Goal: Task Accomplishment & Management: Complete application form

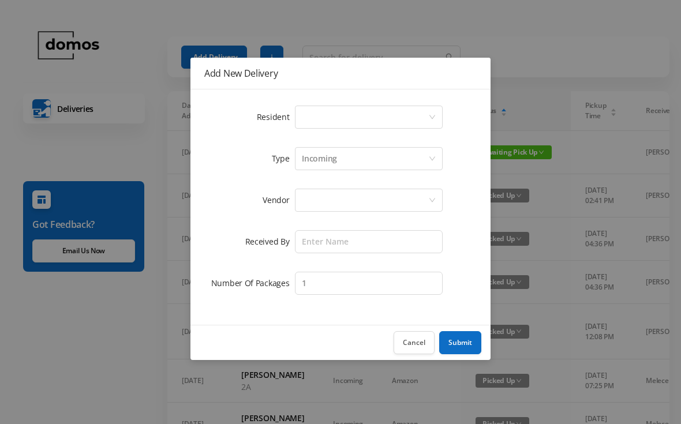
click at [324, 114] on div "Select a person" at bounding box center [365, 117] width 126 height 22
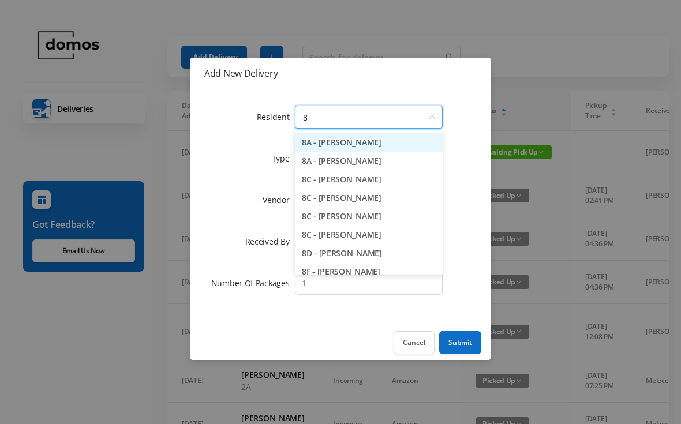
type input "8h"
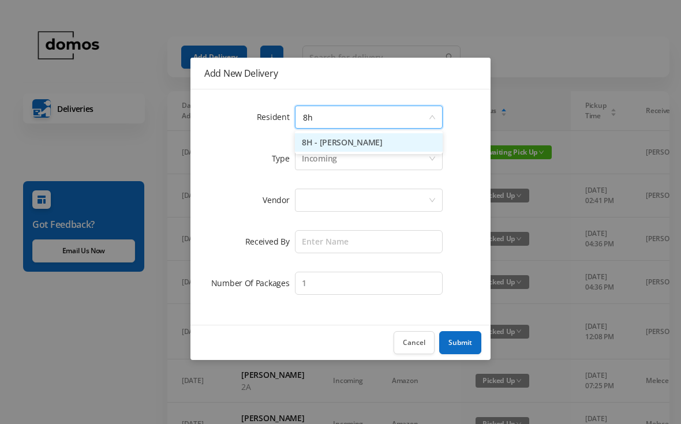
click at [365, 145] on li "8H - [PERSON_NAME]" at bounding box center [369, 142] width 148 height 18
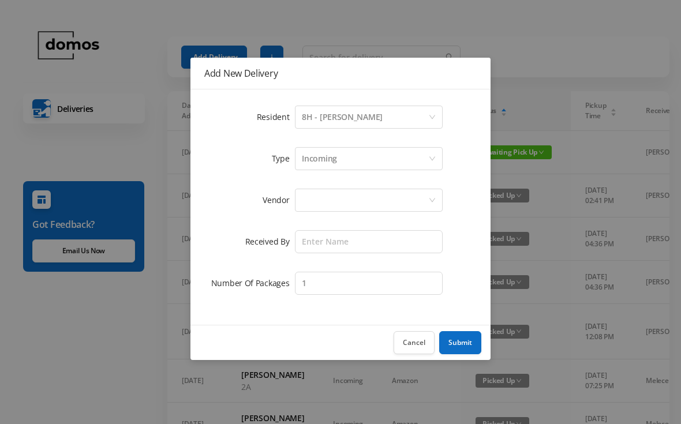
click at [351, 197] on div at bounding box center [365, 200] width 126 height 22
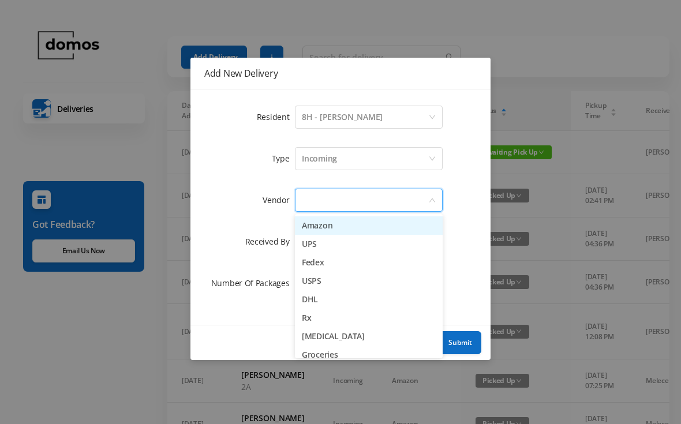
click at [321, 278] on li "USPS" at bounding box center [369, 281] width 148 height 18
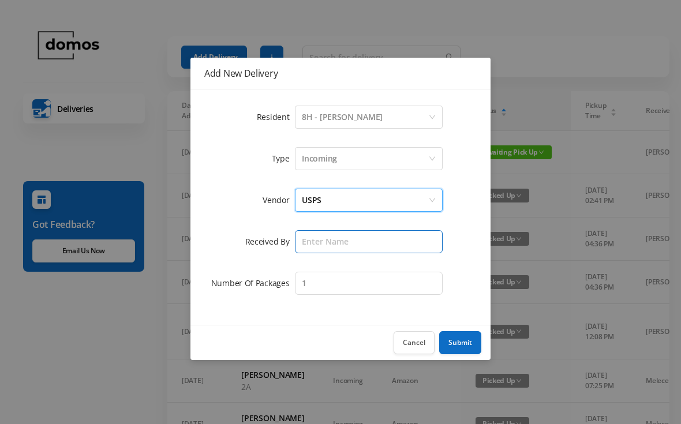
click at [355, 246] on input "text" at bounding box center [369, 241] width 148 height 23
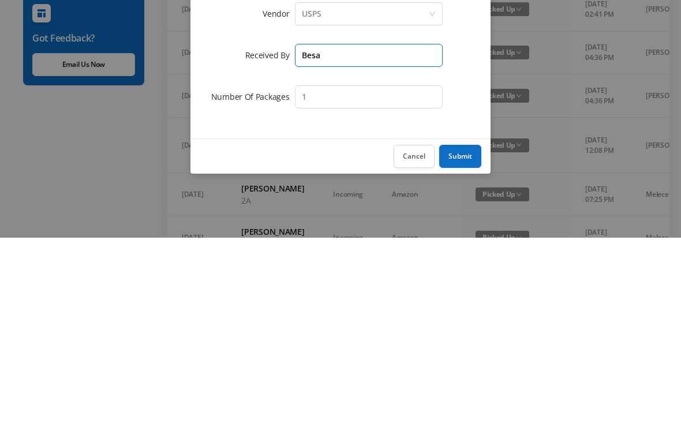
type input "Besa"
click at [466, 331] on button "Submit" at bounding box center [460, 342] width 42 height 23
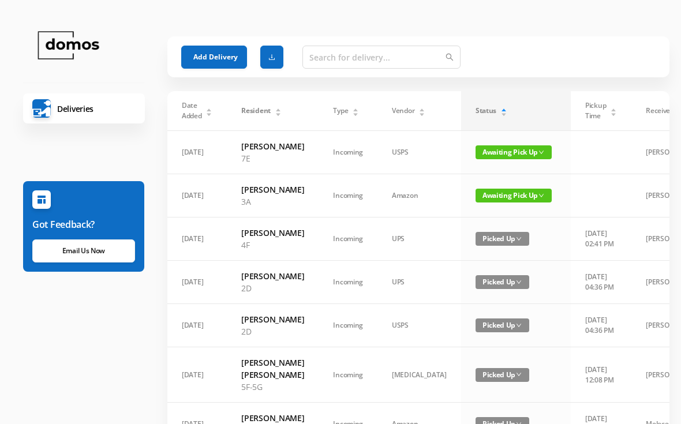
click at [216, 53] on button "Add Delivery" at bounding box center [214, 57] width 66 height 23
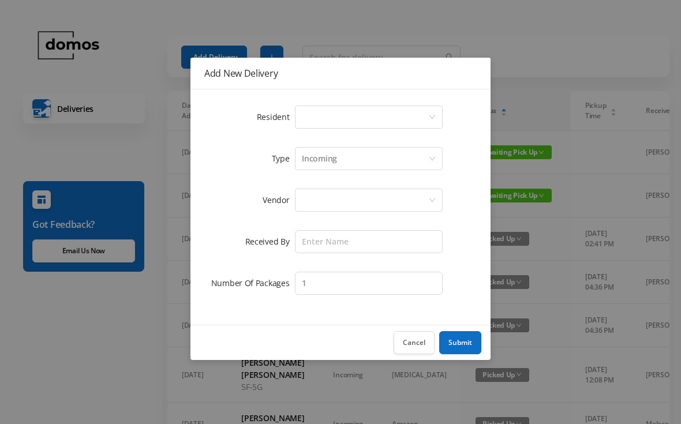
click at [387, 118] on div "Select a person" at bounding box center [365, 117] width 126 height 22
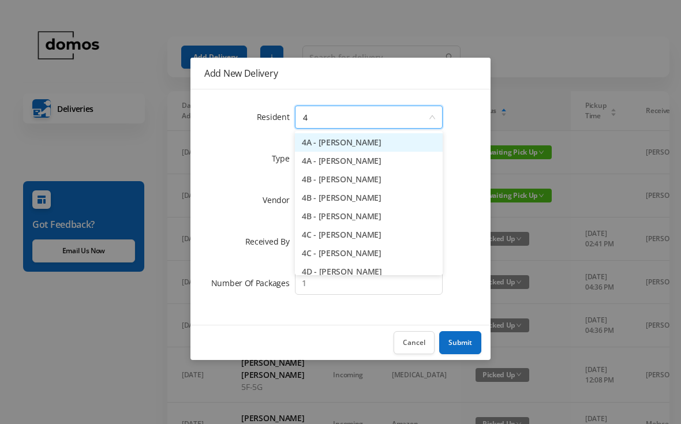
type input "4f"
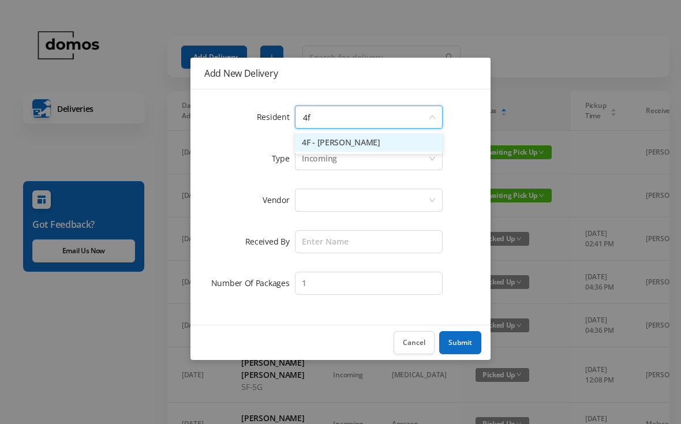
click at [379, 145] on li "4F - [PERSON_NAME]" at bounding box center [369, 142] width 148 height 18
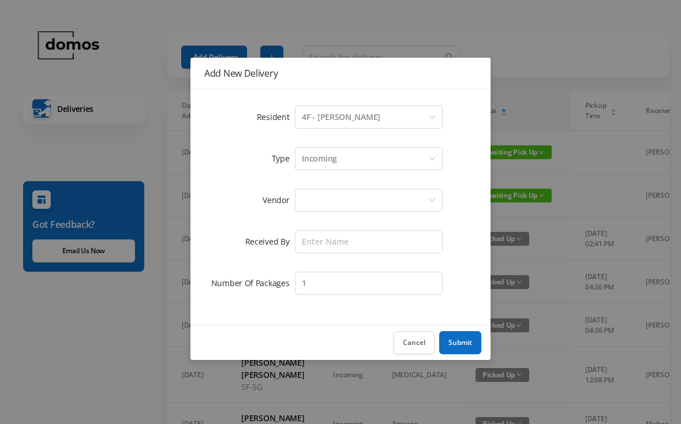
click at [368, 196] on div at bounding box center [365, 200] width 126 height 22
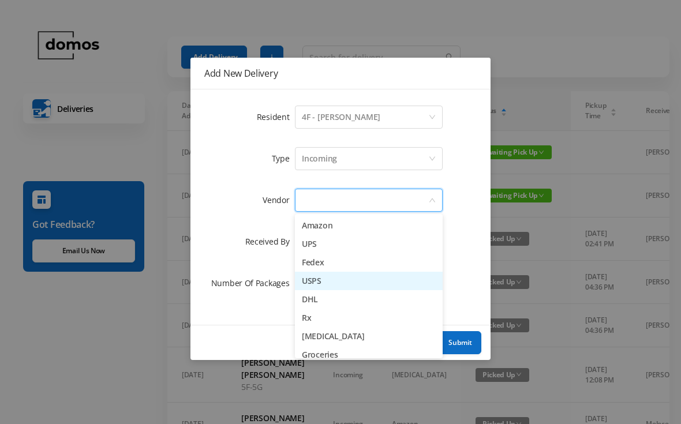
click at [329, 284] on li "USPS" at bounding box center [369, 281] width 148 height 18
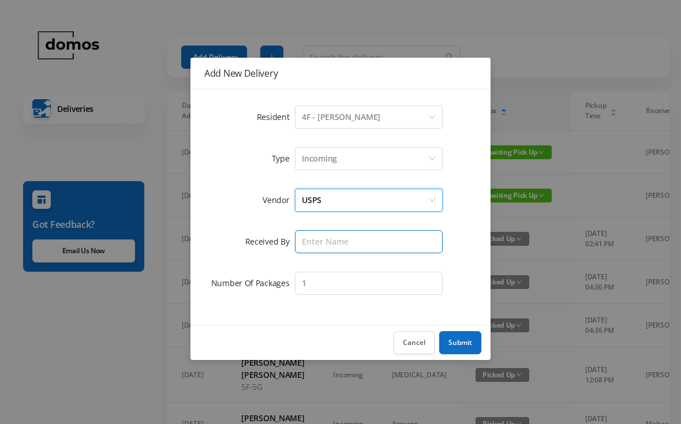
click at [369, 235] on input "text" at bounding box center [369, 241] width 148 height 23
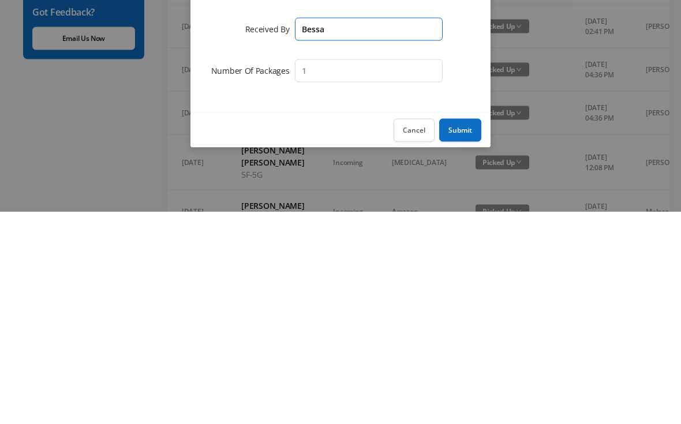
type input "Bessa"
click at [469, 331] on button "Submit" at bounding box center [460, 342] width 42 height 23
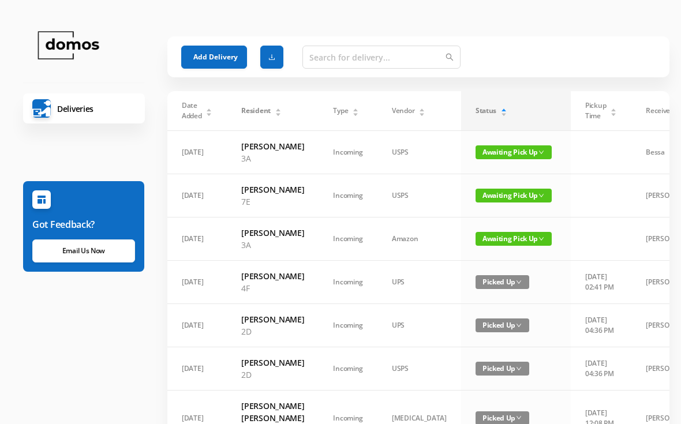
click at [218, 53] on button "Add Delivery" at bounding box center [214, 57] width 66 height 23
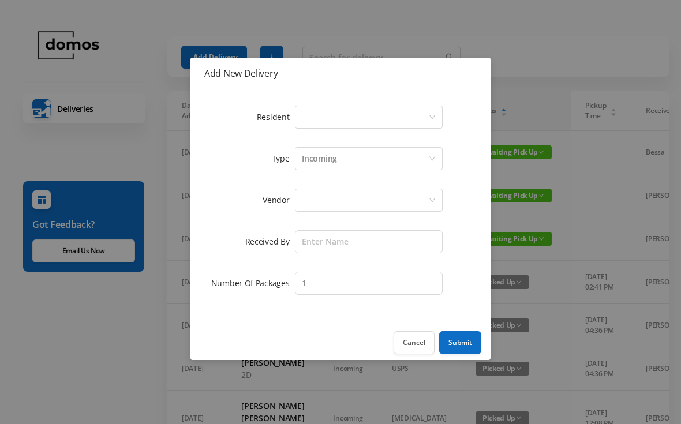
click at [354, 109] on div "Select a person" at bounding box center [365, 117] width 126 height 22
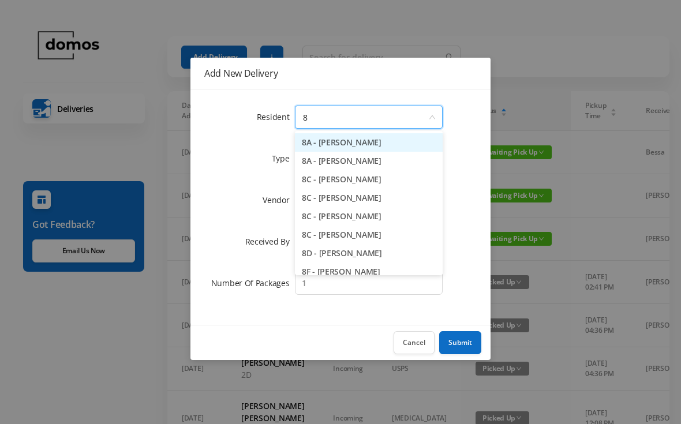
type input "8j"
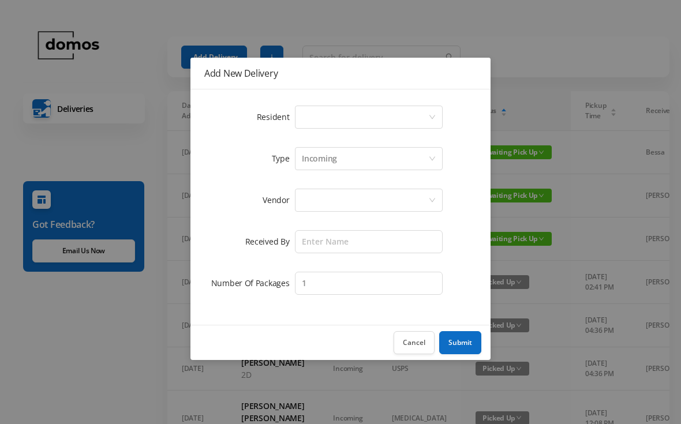
click at [582, 42] on div "Add New Delivery Resident Select a person Type Incoming Vendor Received By Numb…" at bounding box center [340, 212] width 681 height 424
click at [421, 342] on button "Cancel" at bounding box center [414, 342] width 41 height 23
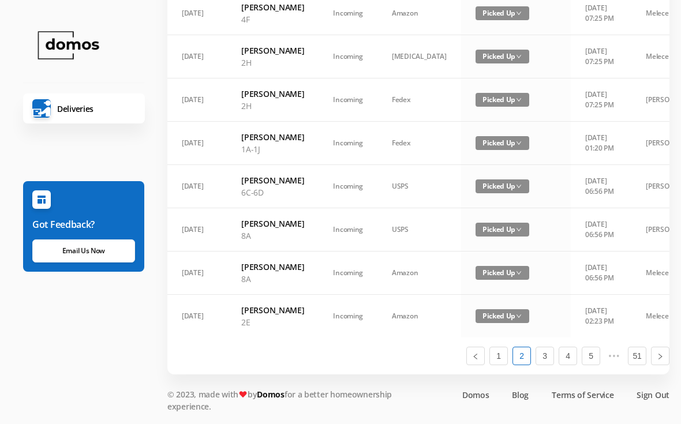
scroll to position [832, 0]
click at [502, 365] on link "1" at bounding box center [498, 355] width 17 height 17
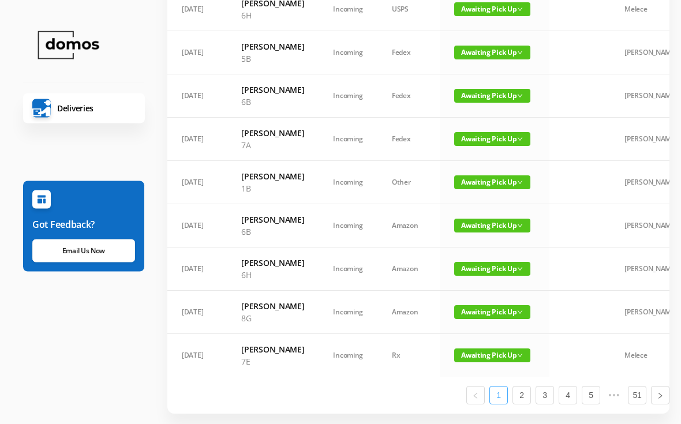
scroll to position [621, 0]
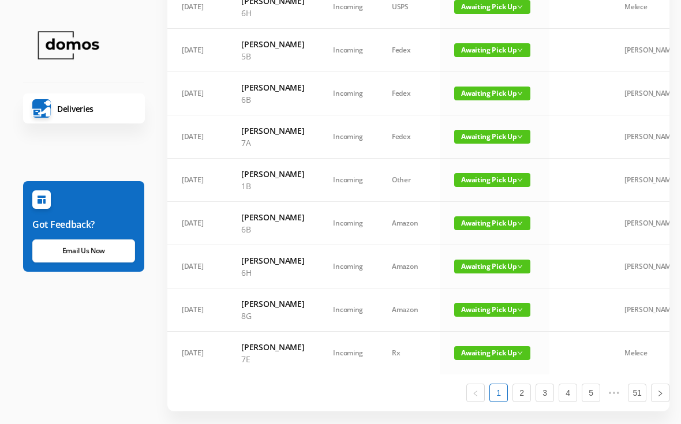
click at [486, 100] on span "Awaiting Pick Up" at bounding box center [492, 94] width 76 height 14
click at [471, 286] on link "Picked Up" at bounding box center [474, 292] width 75 height 18
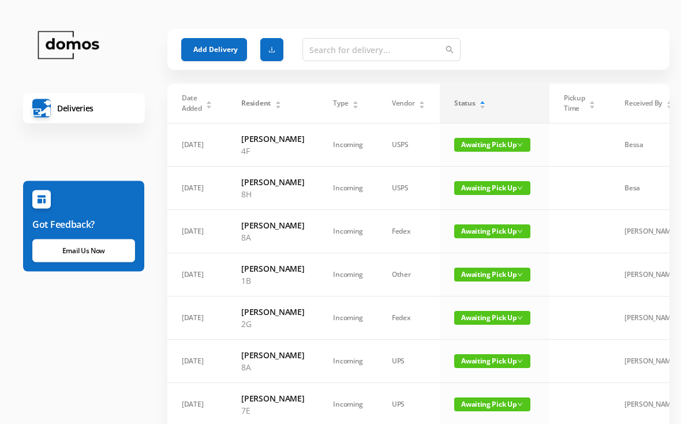
scroll to position [0, 0]
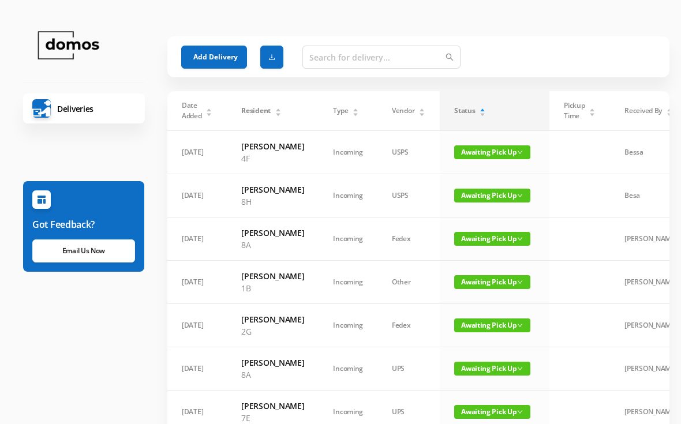
click at [218, 50] on button "Add Delivery" at bounding box center [214, 57] width 66 height 23
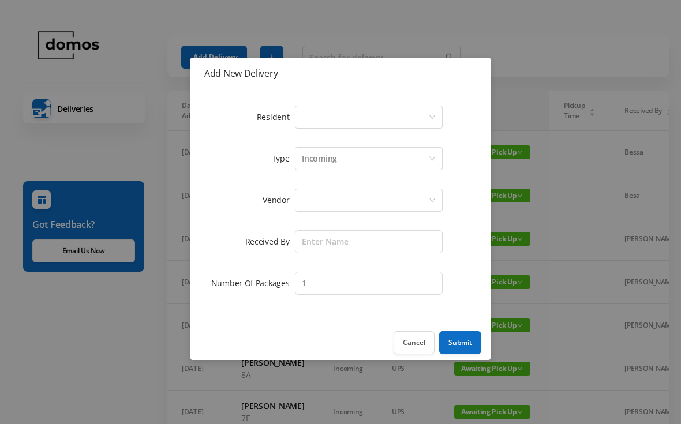
click at [358, 122] on div "Select a person" at bounding box center [365, 117] width 126 height 22
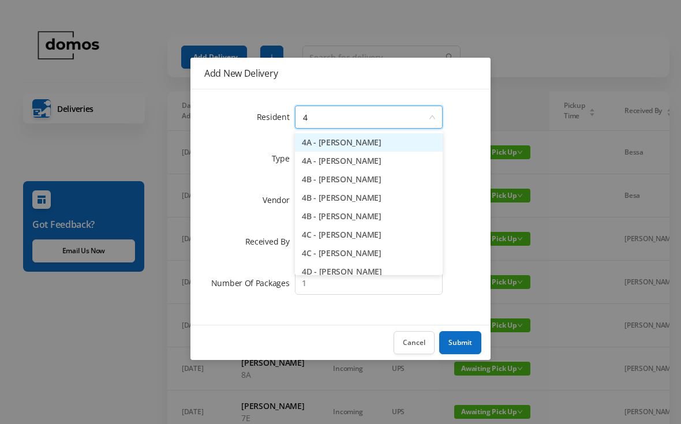
type input "4j"
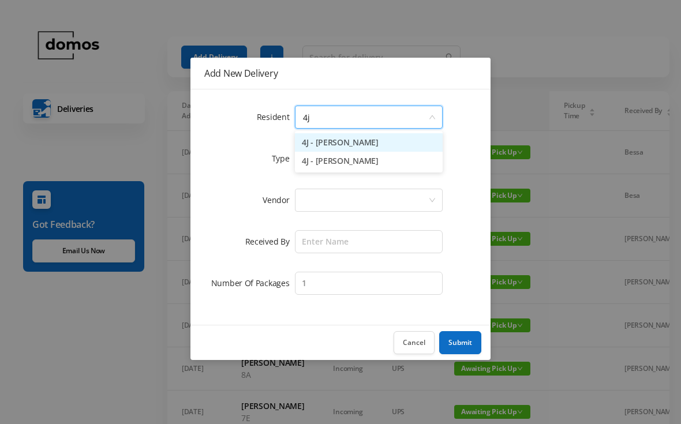
click at [361, 163] on li "4J - [PERSON_NAME]" at bounding box center [369, 161] width 148 height 18
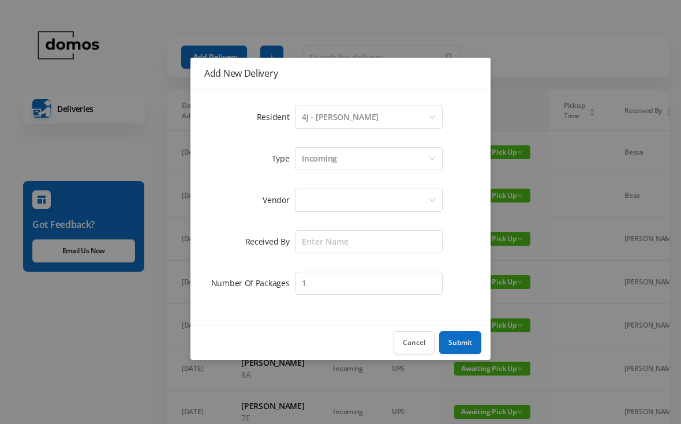
click at [364, 201] on div at bounding box center [365, 200] width 126 height 22
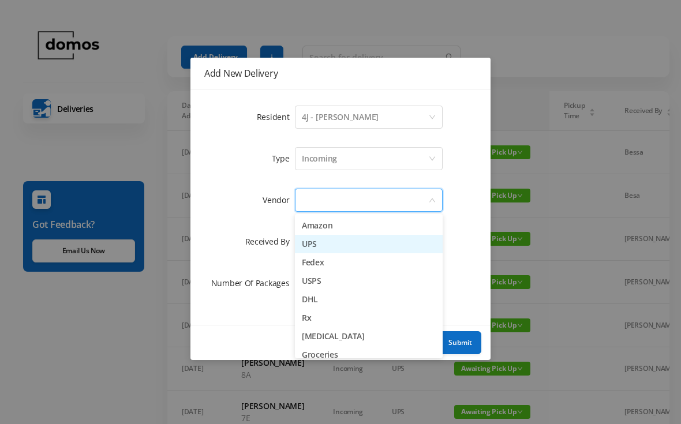
click at [320, 242] on li "UPS" at bounding box center [369, 244] width 148 height 18
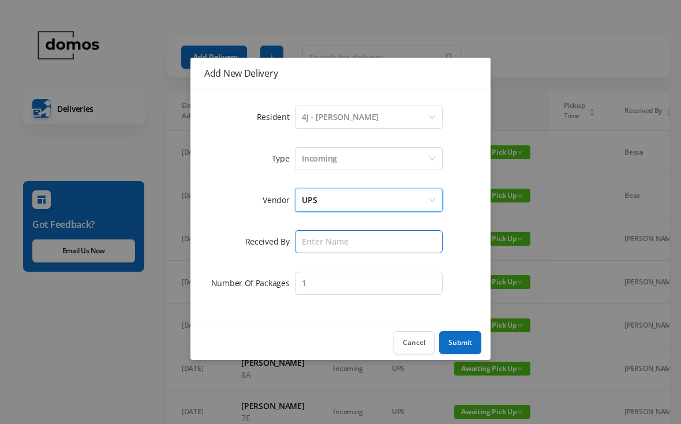
click at [352, 237] on input "text" at bounding box center [369, 241] width 148 height 23
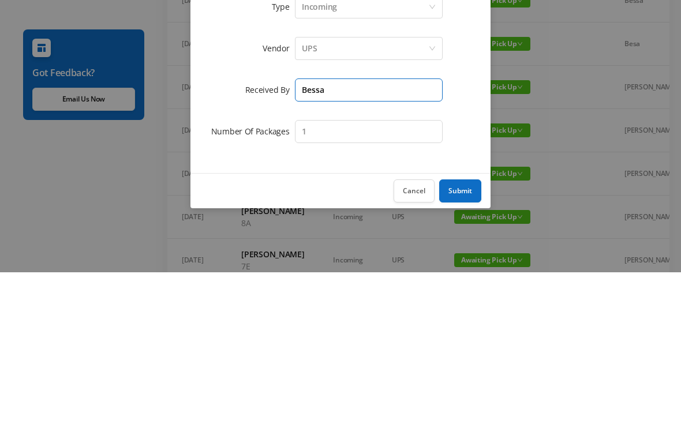
type input "Bessa"
click at [358, 148] on div "Incoming" at bounding box center [365, 159] width 126 height 22
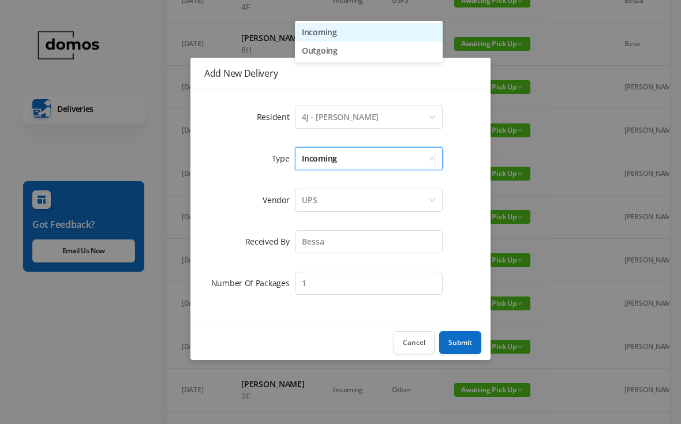
click at [344, 55] on li "Outgoing" at bounding box center [369, 51] width 148 height 18
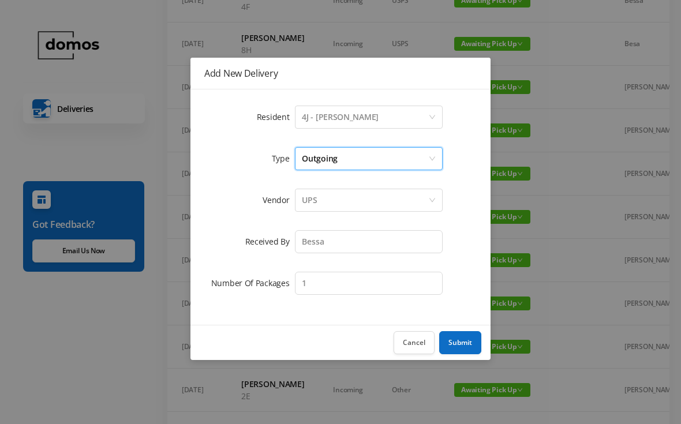
click at [466, 336] on button "Submit" at bounding box center [460, 342] width 42 height 23
